Goal: Task Accomplishment & Management: Manage account settings

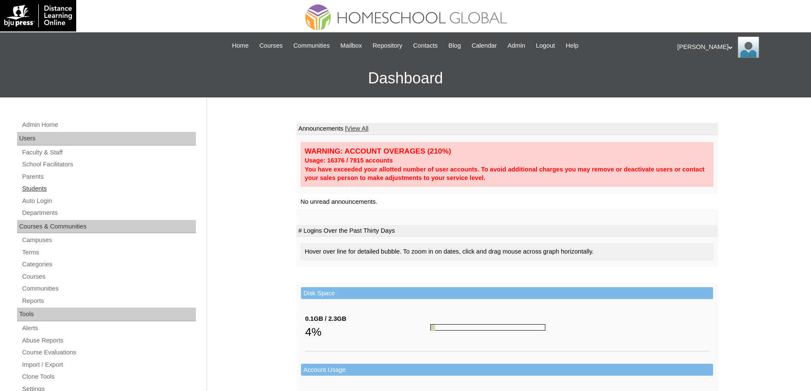
click at [47, 186] on link "Students" at bounding box center [108, 189] width 175 height 11
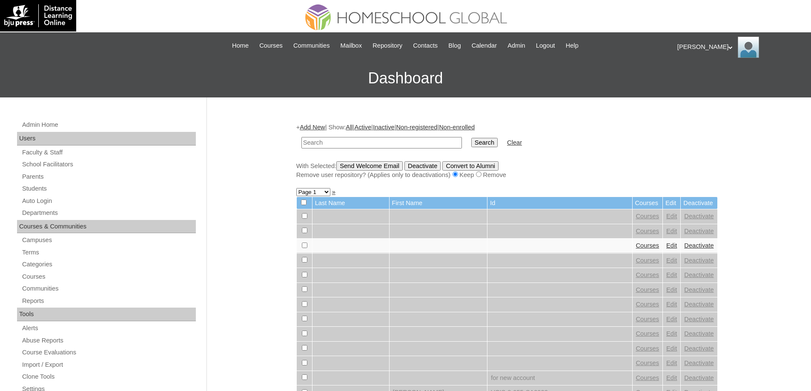
click at [385, 143] on input "text" at bounding box center [381, 142] width 161 height 11
drag, startPoint x: 350, startPoint y: 142, endPoint x: 252, endPoint y: 138, distance: 98.5
paste input "S00182"
type input "MHS00182-TECHPH2025"
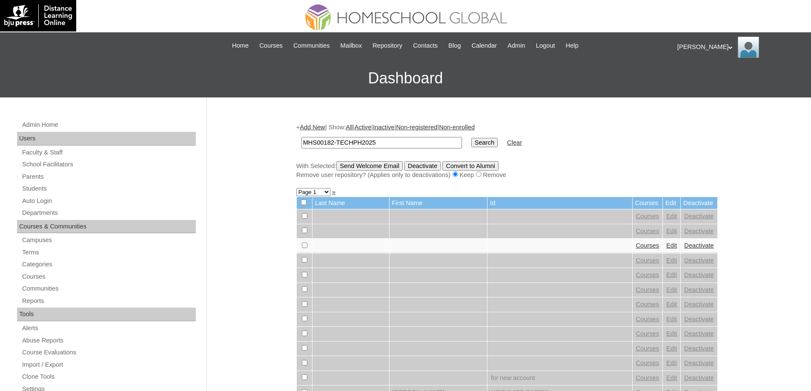
click at [486, 147] on input "Search" at bounding box center [484, 142] width 26 height 9
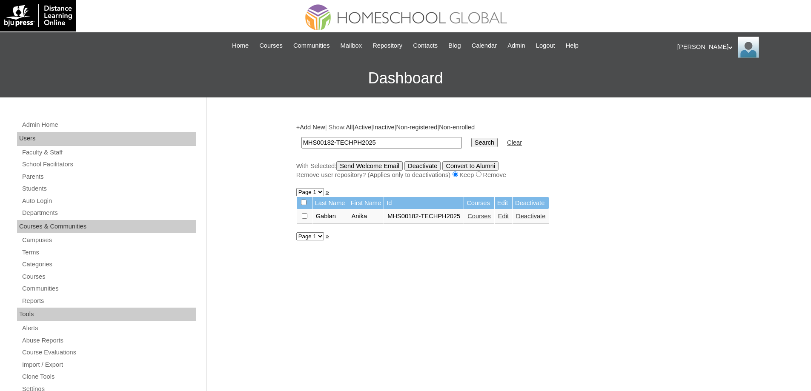
click at [491, 216] on link "Courses" at bounding box center [479, 216] width 23 height 7
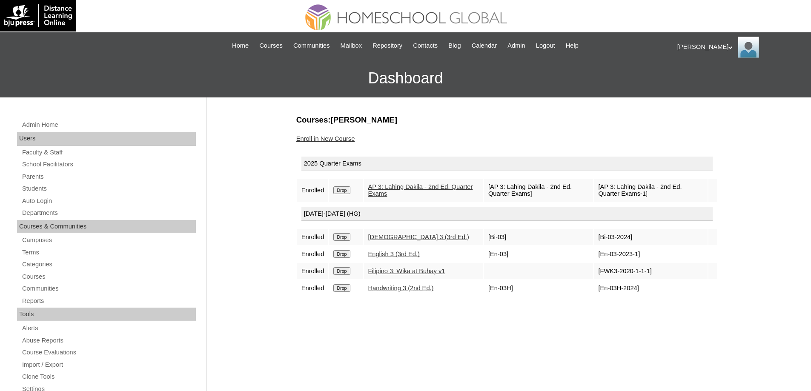
click at [341, 142] on link "Enroll in New Course" at bounding box center [325, 138] width 59 height 7
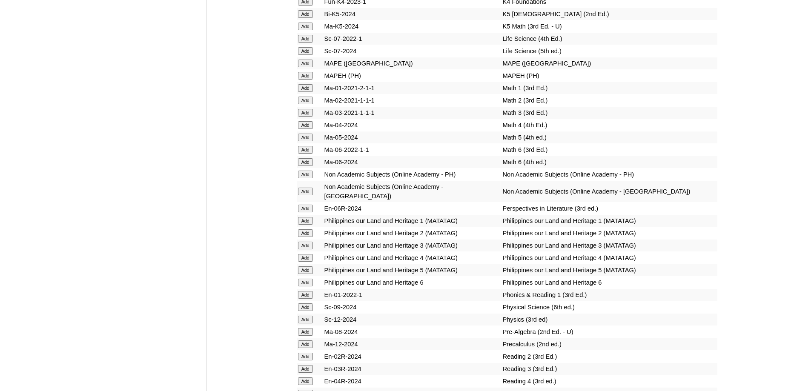
scroll to position [3072, 0]
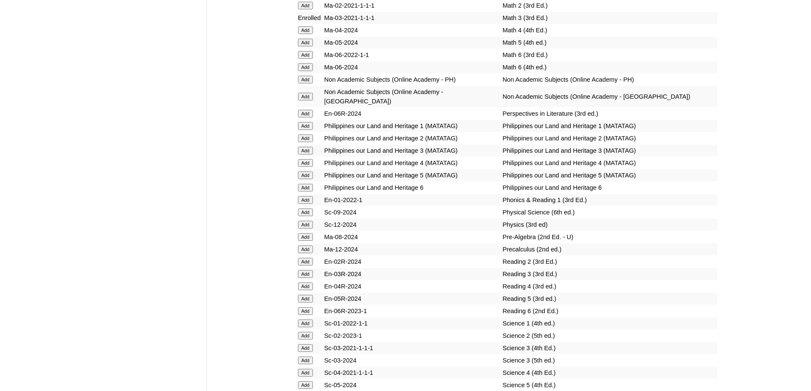
scroll to position [3250, 0]
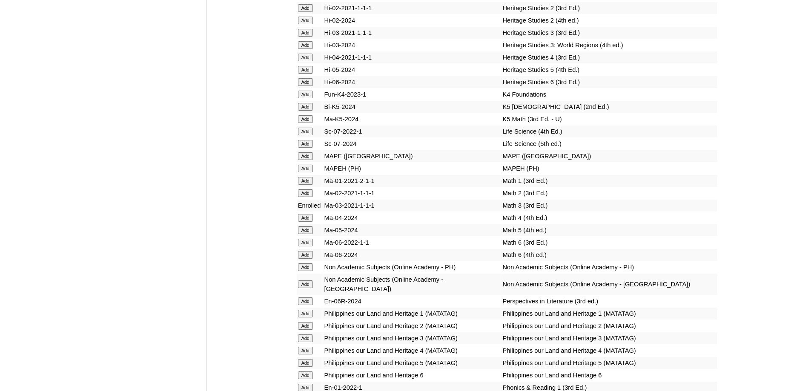
scroll to position [3331, 0]
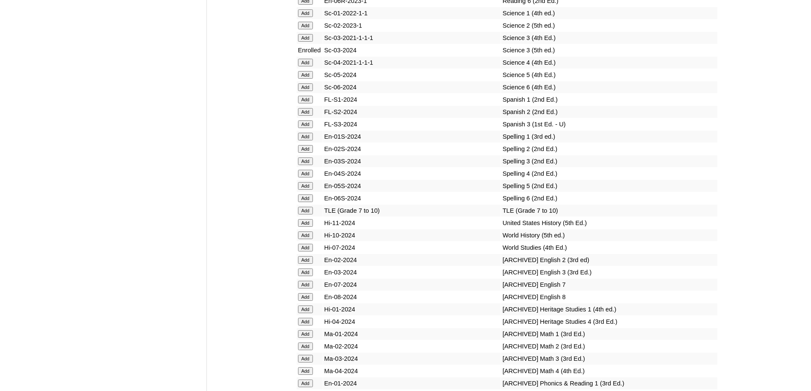
scroll to position [3497, 0]
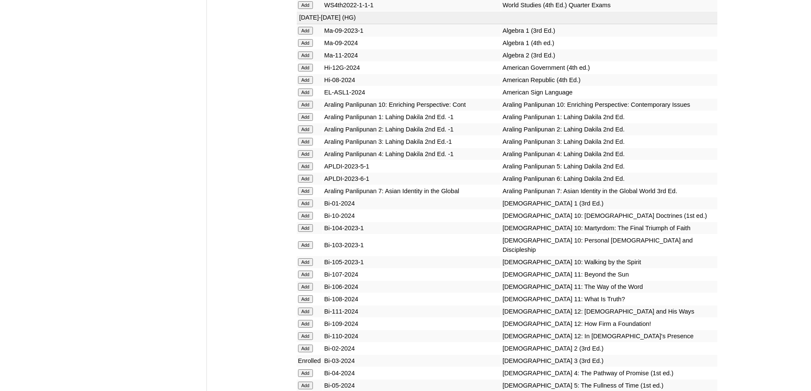
scroll to position [1877, 0]
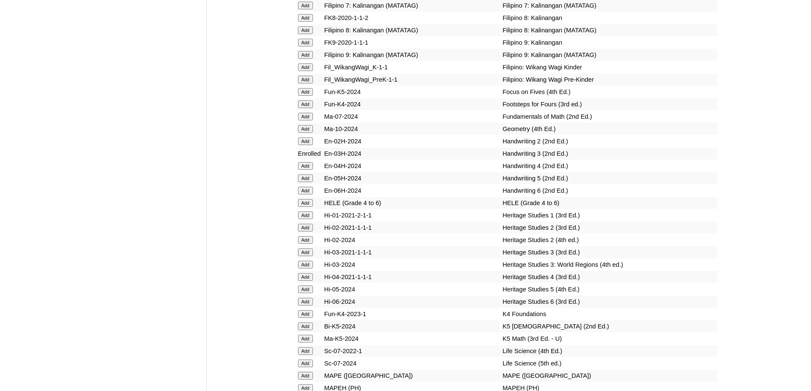
scroll to position [2888, 0]
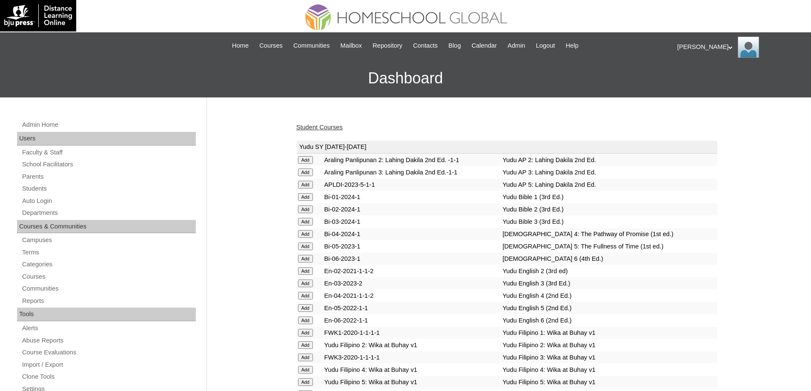
click at [336, 130] on link "Student Courses" at bounding box center [319, 127] width 46 height 7
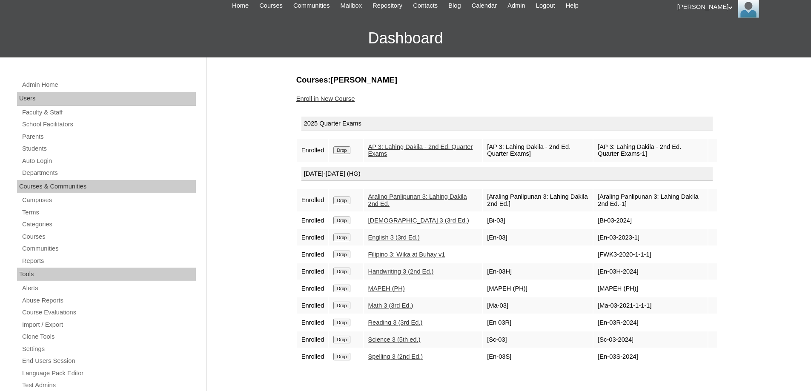
scroll to position [43, 0]
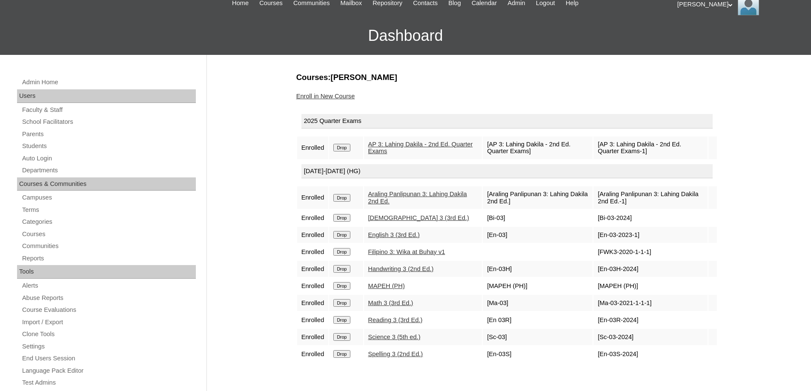
click at [741, 279] on div "Admin Home Users Faculty & Staff School Facilitators Parents Students Auto Logi…" at bounding box center [405, 348] width 811 height 587
click at [346, 91] on div "Courses:Gablan Anika Enroll in New Course 2025 Quarter Exams Enrolled Drop AP 3…" at bounding box center [505, 357] width 426 height 570
click at [345, 98] on link "Enroll in New Course" at bounding box center [325, 96] width 59 height 7
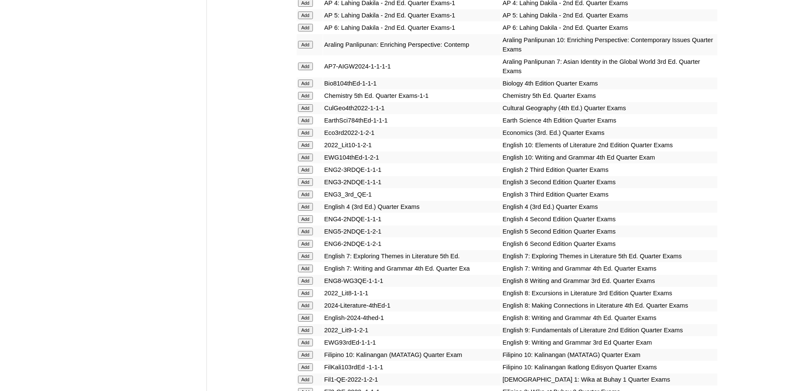
scroll to position [767, 0]
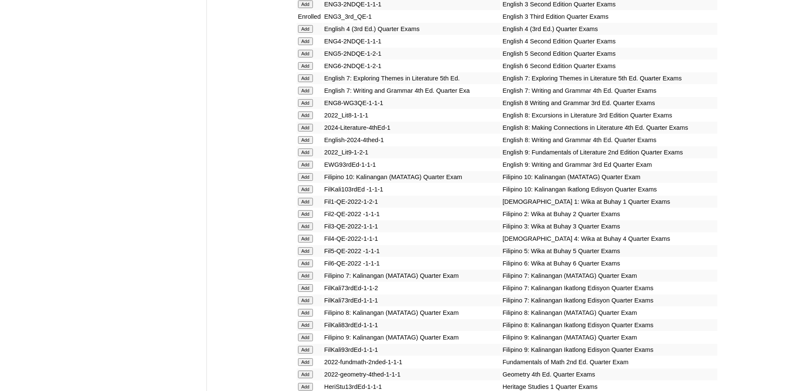
scroll to position [968, 0]
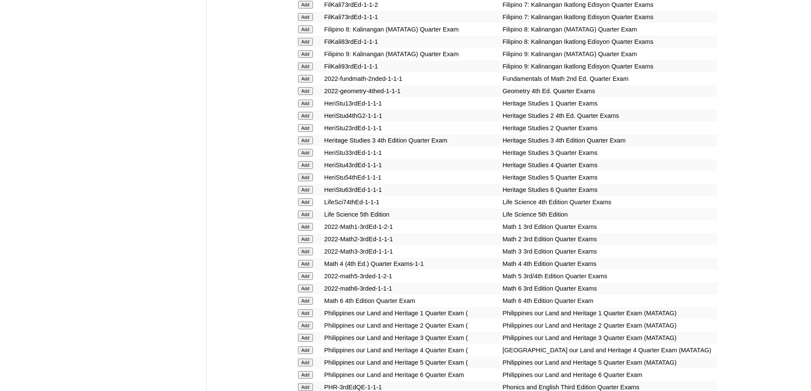
scroll to position [1261, 0]
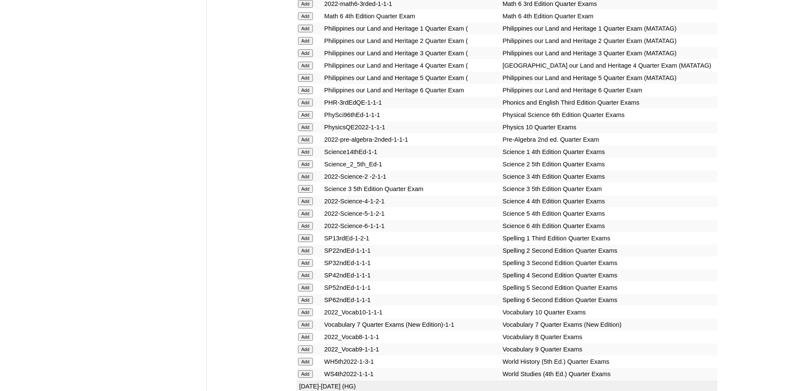
scroll to position [1510, 0]
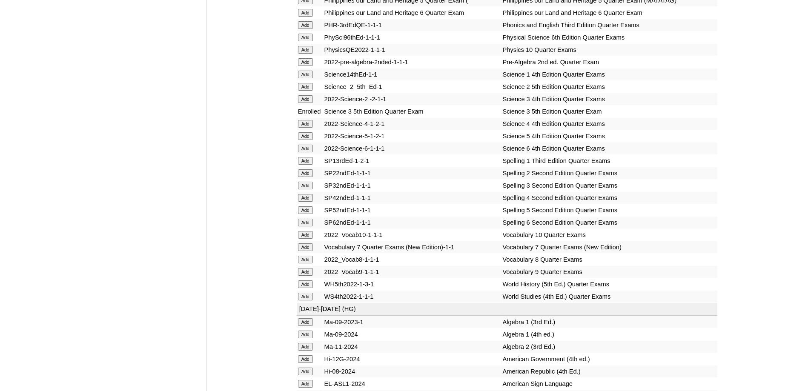
scroll to position [1589, 0]
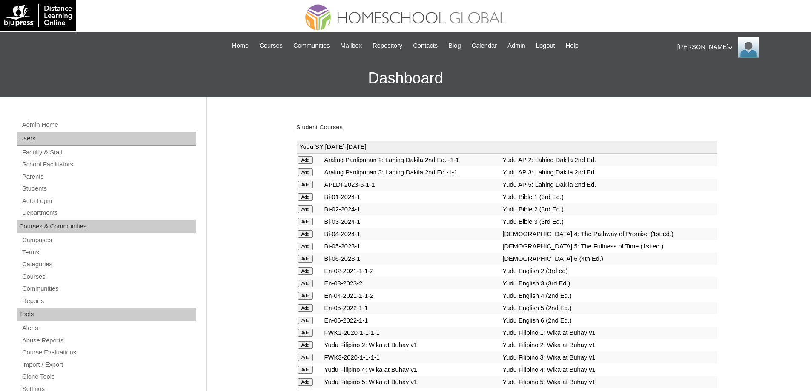
click at [325, 129] on link "Student Courses" at bounding box center [319, 127] width 46 height 7
click at [325, 126] on link "Student Courses" at bounding box center [319, 127] width 46 height 7
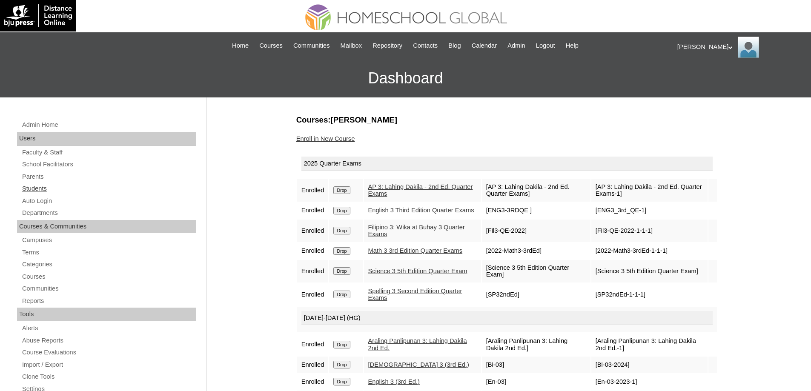
click at [55, 186] on link "Students" at bounding box center [108, 189] width 175 height 11
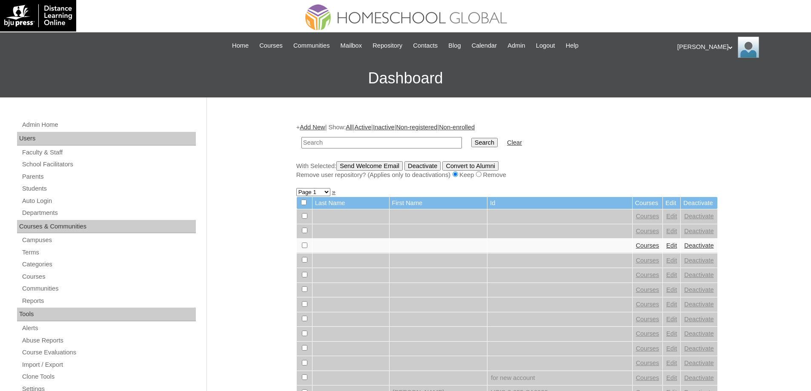
drag, startPoint x: 382, startPoint y: 143, endPoint x: 446, endPoint y: 142, distance: 64.3
click at [391, 144] on input "text" at bounding box center [381, 142] width 161 height 11
type input "MHS0905-TECHPH2022"
click at [475, 139] on td "Search" at bounding box center [484, 143] width 35 height 20
click at [484, 139] on input "Search" at bounding box center [484, 142] width 26 height 9
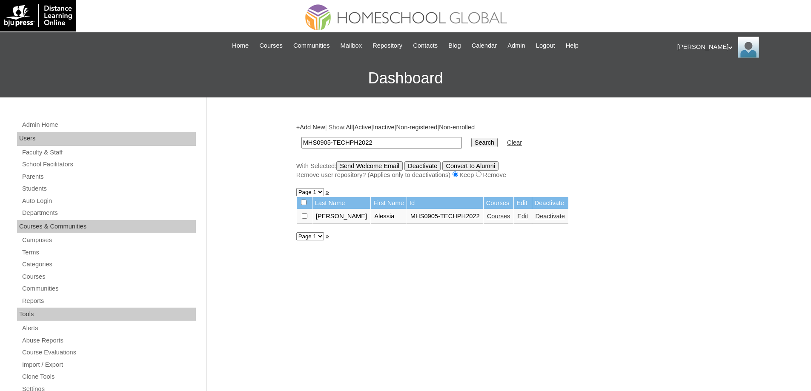
click at [488, 215] on link "Courses" at bounding box center [498, 216] width 23 height 7
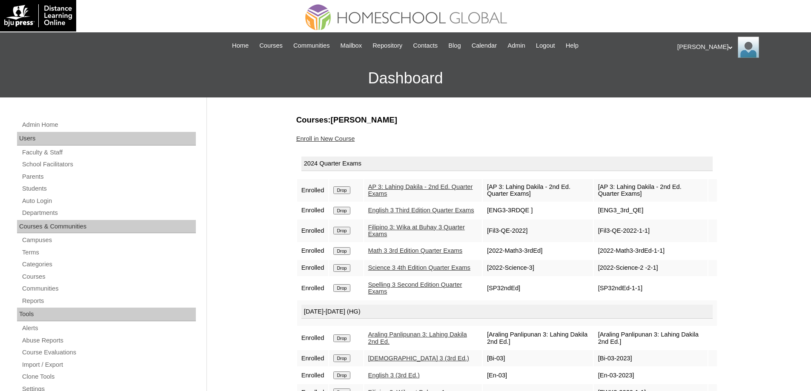
click at [340, 193] on input "Drop" at bounding box center [341, 191] width 17 height 8
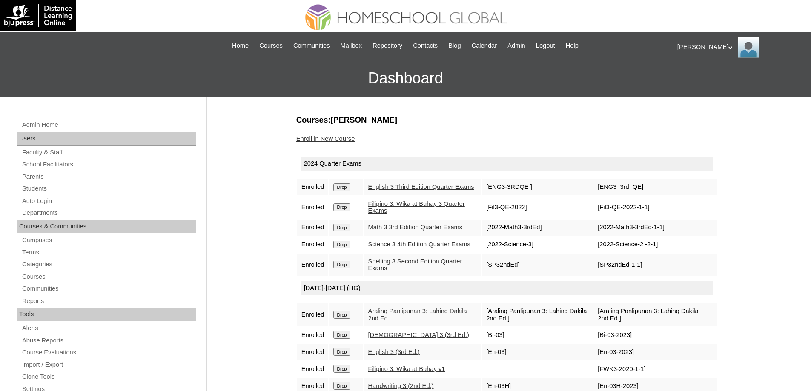
click at [346, 188] on input "Drop" at bounding box center [341, 188] width 17 height 8
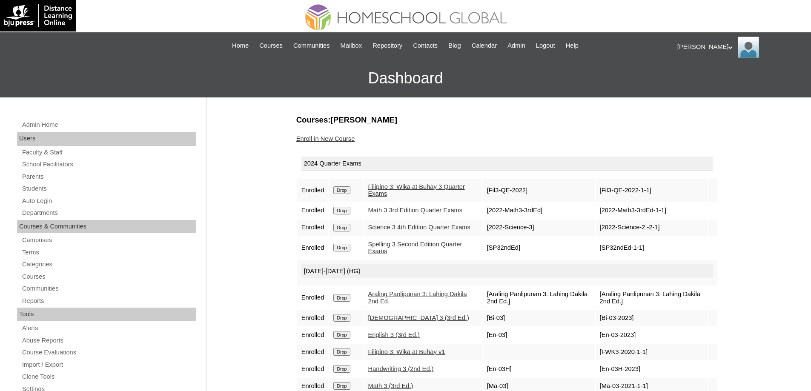
click at [347, 193] on input "Drop" at bounding box center [341, 191] width 17 height 8
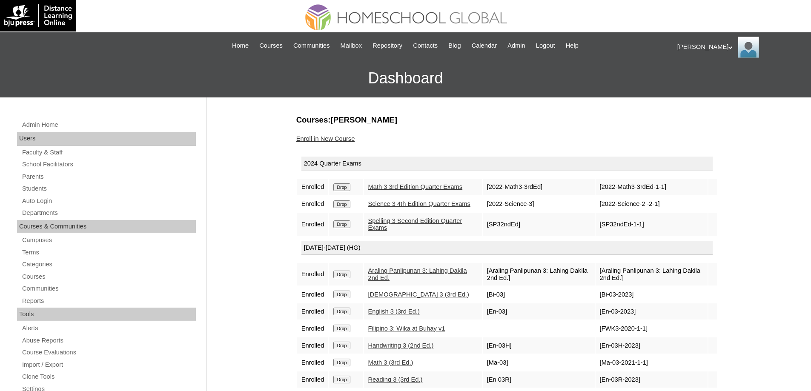
drag, startPoint x: 0, startPoint y: 0, endPoint x: 354, endPoint y: 186, distance: 400.2
click at [350, 187] on input "Drop" at bounding box center [341, 188] width 17 height 8
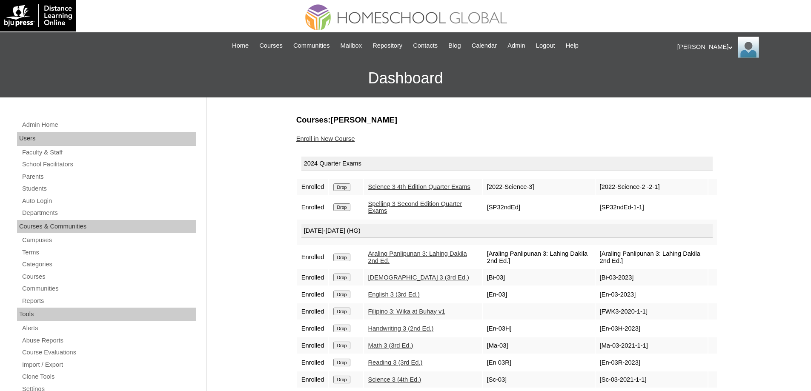
drag, startPoint x: 0, startPoint y: 0, endPoint x: 449, endPoint y: 31, distance: 450.3
click at [345, 190] on input "Drop" at bounding box center [341, 188] width 17 height 8
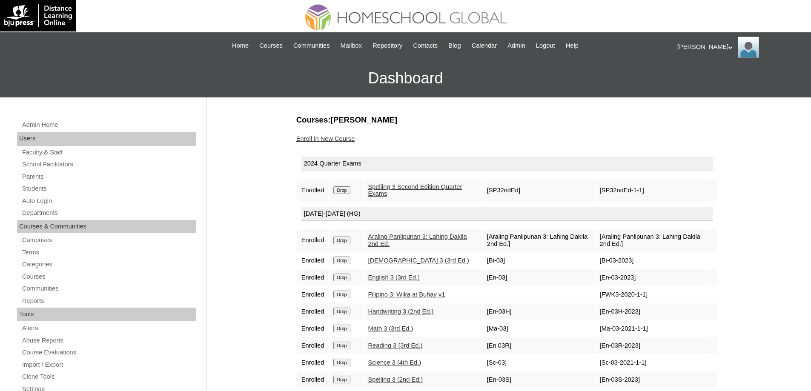
drag, startPoint x: 0, startPoint y: 0, endPoint x: 344, endPoint y: 190, distance: 392.6
click at [343, 190] on input "Drop" at bounding box center [341, 191] width 17 height 8
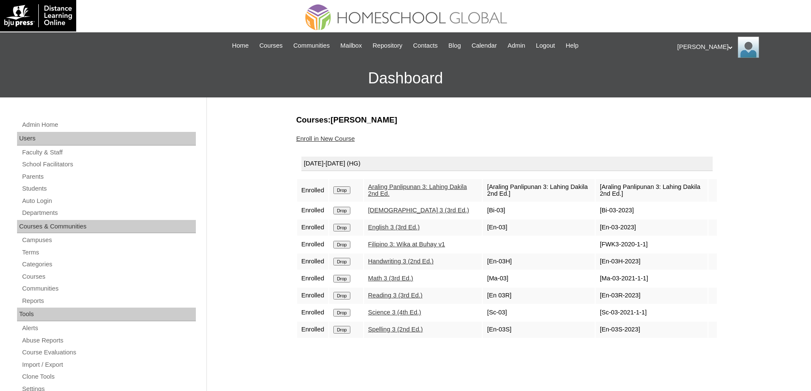
click at [345, 191] on input "Drop" at bounding box center [341, 191] width 17 height 8
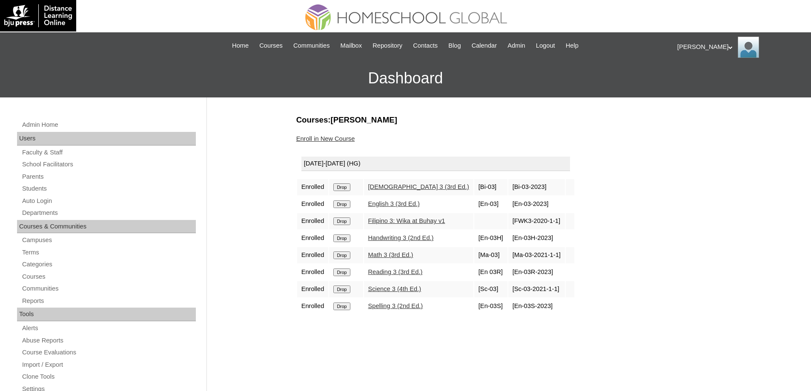
click at [347, 188] on input "Drop" at bounding box center [341, 188] width 17 height 8
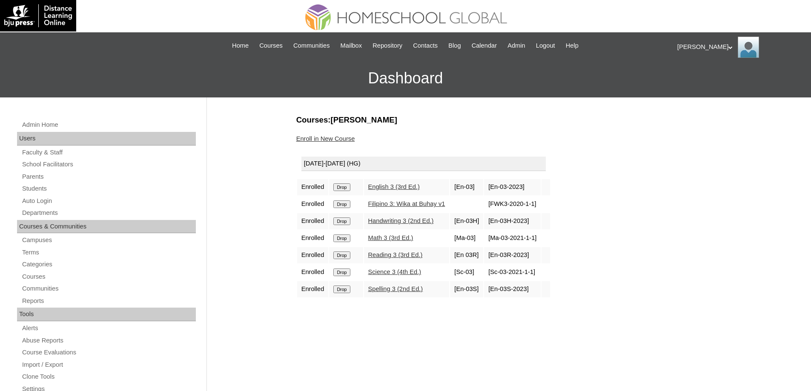
drag, startPoint x: 0, startPoint y: 0, endPoint x: 444, endPoint y: 35, distance: 445.1
click at [344, 187] on input "Drop" at bounding box center [341, 188] width 17 height 8
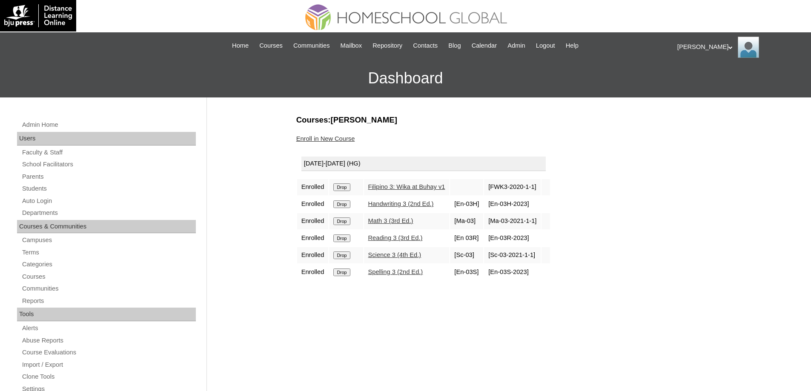
drag, startPoint x: 0, startPoint y: 0, endPoint x: 343, endPoint y: 187, distance: 391.0
click at [343, 187] on input "Drop" at bounding box center [341, 188] width 17 height 8
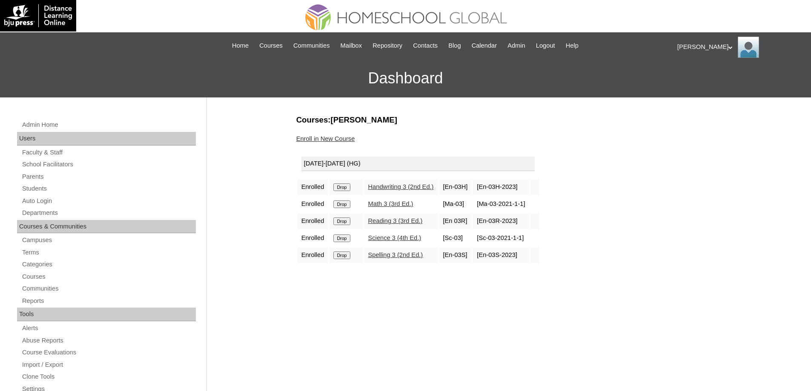
click at [348, 190] on input "Drop" at bounding box center [341, 188] width 17 height 8
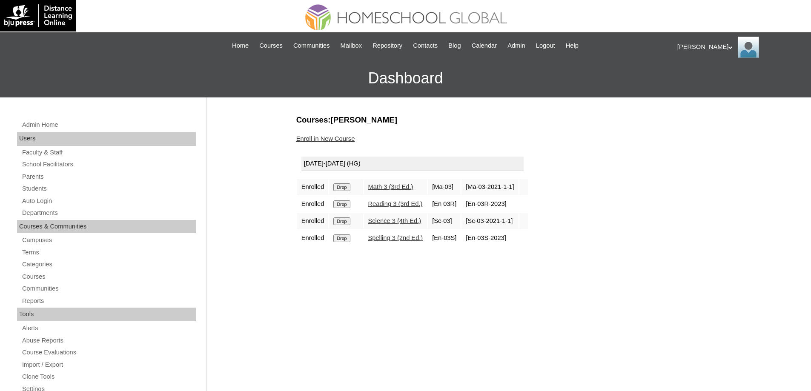
drag, startPoint x: 0, startPoint y: 0, endPoint x: 350, endPoint y: 187, distance: 396.8
click at [350, 187] on input "Drop" at bounding box center [341, 188] width 17 height 8
drag, startPoint x: 0, startPoint y: 0, endPoint x: 350, endPoint y: 185, distance: 396.0
click at [350, 186] on input "Drop" at bounding box center [341, 188] width 17 height 8
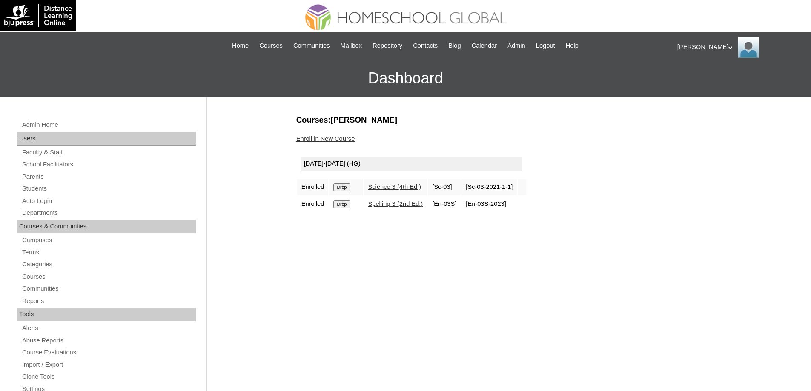
drag, startPoint x: 0, startPoint y: 0, endPoint x: 349, endPoint y: 183, distance: 394.3
click at [349, 184] on input "Drop" at bounding box center [341, 188] width 17 height 8
click at [345, 187] on input "Drop" at bounding box center [341, 188] width 17 height 8
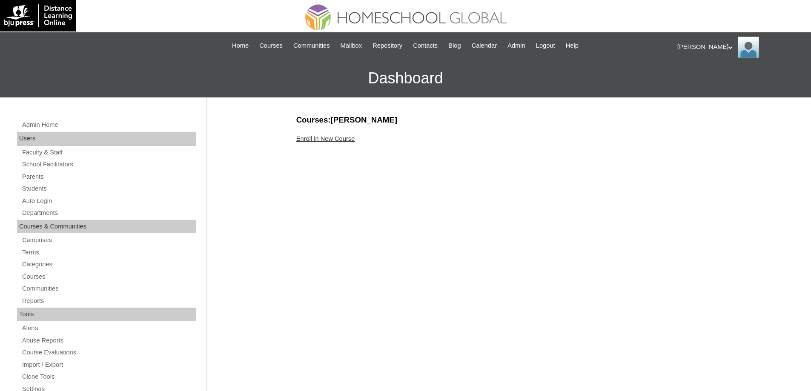
click at [336, 142] on link "Enroll in New Course" at bounding box center [325, 138] width 59 height 7
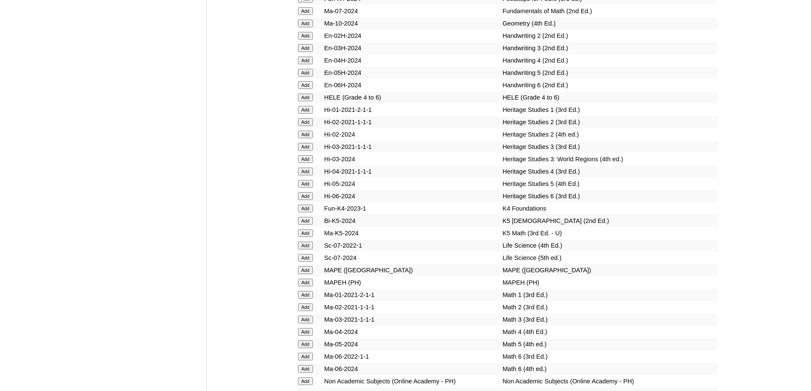
scroll to position [3151, 0]
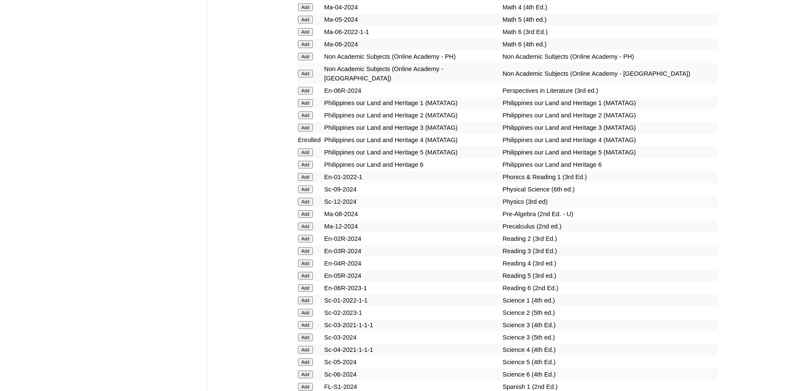
scroll to position [3336, 0]
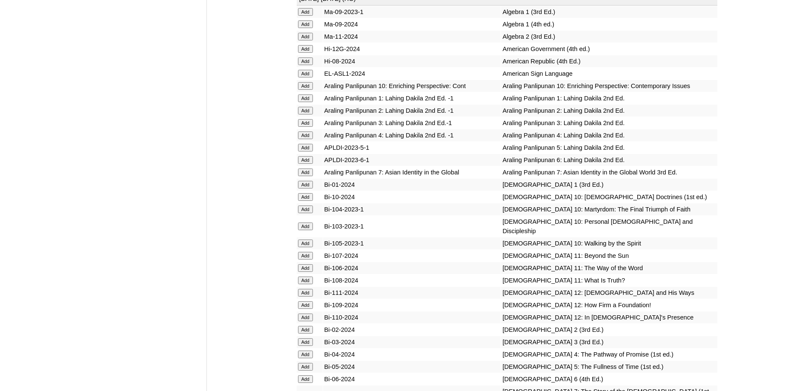
scroll to position [2049, 0]
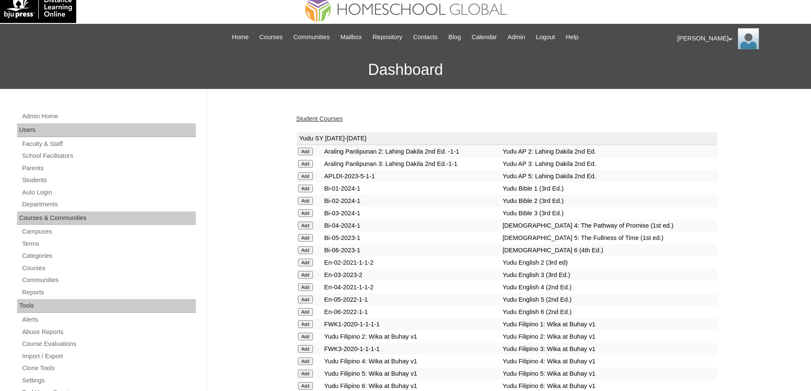
scroll to position [0, 0]
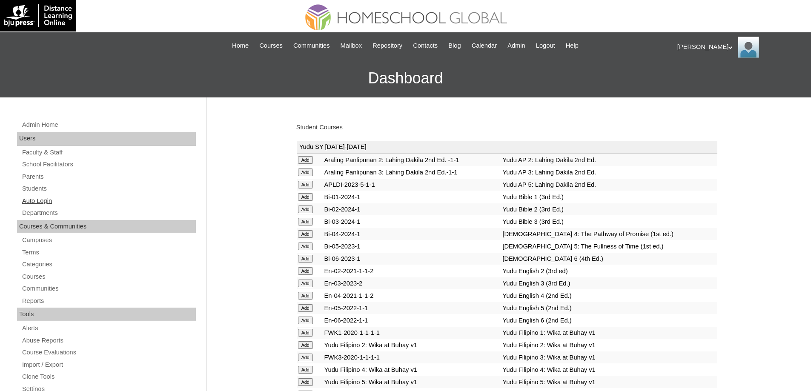
click at [38, 197] on link "Auto Login" at bounding box center [108, 201] width 175 height 11
click at [37, 192] on link "Students" at bounding box center [108, 189] width 175 height 11
